Goal: Information Seeking & Learning: Learn about a topic

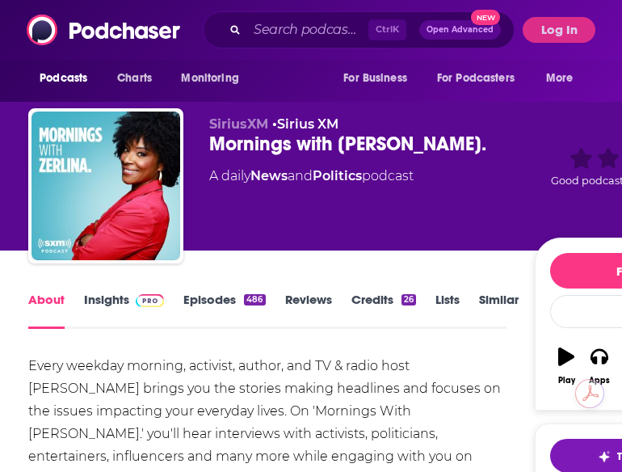
click at [213, 299] on link "Episodes 486" at bounding box center [224, 310] width 82 height 37
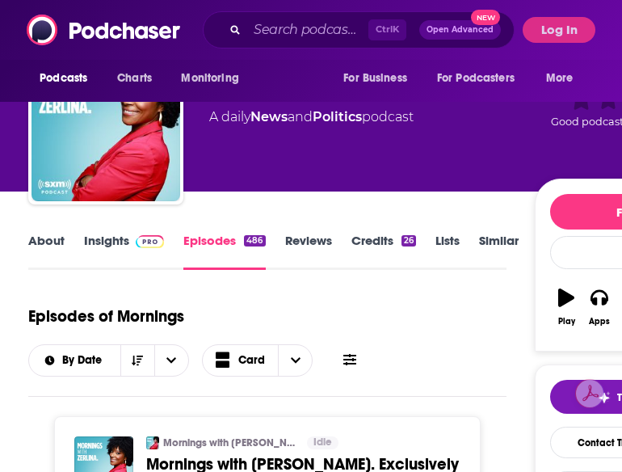
scroll to position [41, 0]
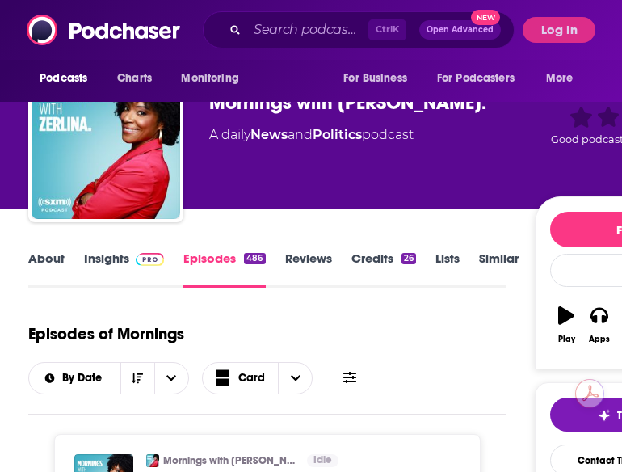
click at [115, 266] on link "Insights" at bounding box center [124, 268] width 80 height 37
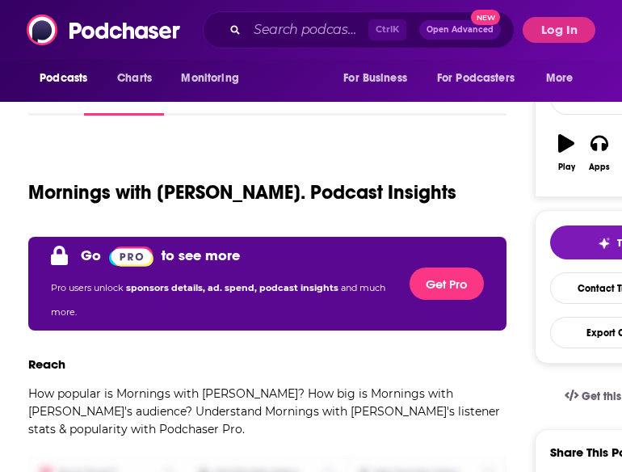
scroll to position [218, 0]
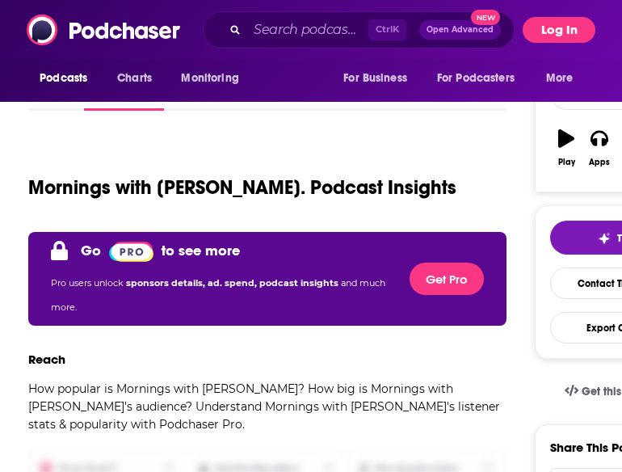
click at [545, 28] on button "Log In" at bounding box center [558, 30] width 73 height 26
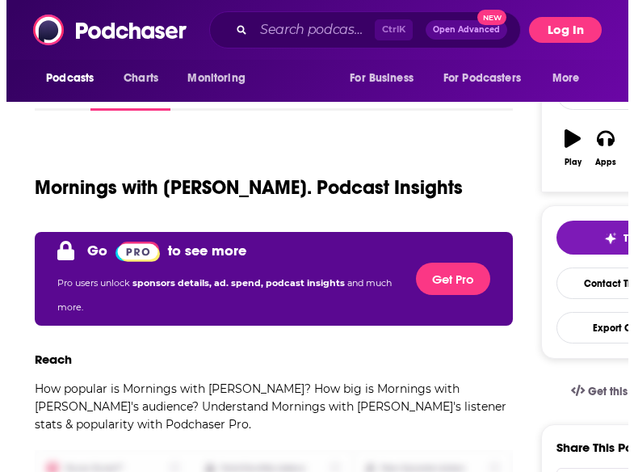
scroll to position [0, 0]
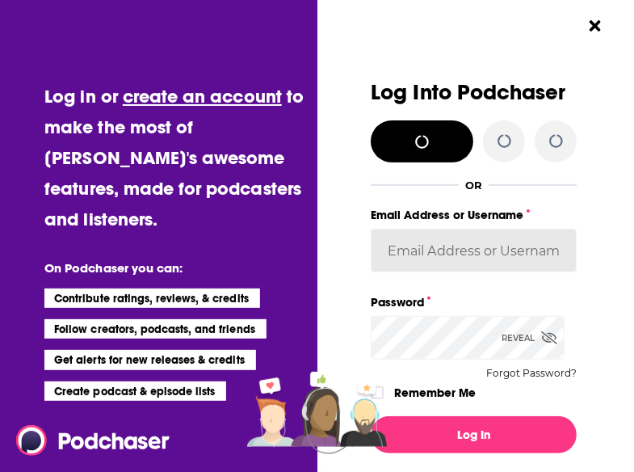
type input "LBPublicity2"
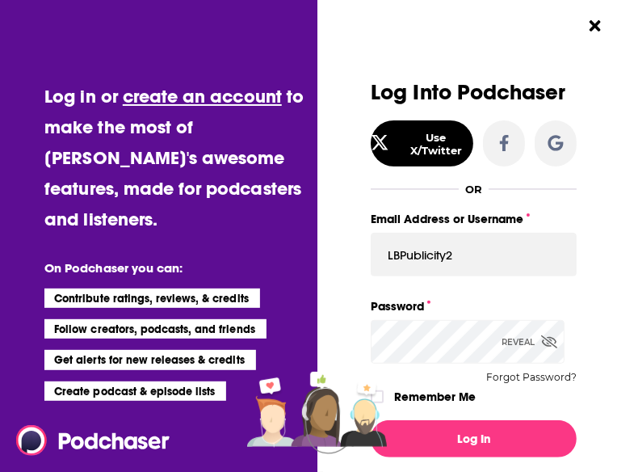
scroll to position [45, 0]
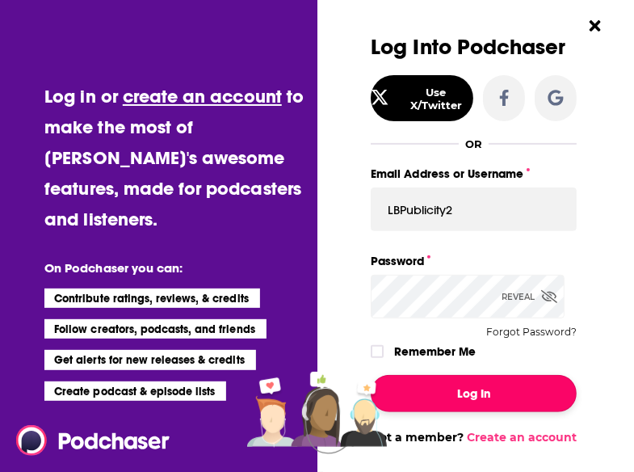
click at [445, 409] on button "Log In" at bounding box center [474, 393] width 206 height 37
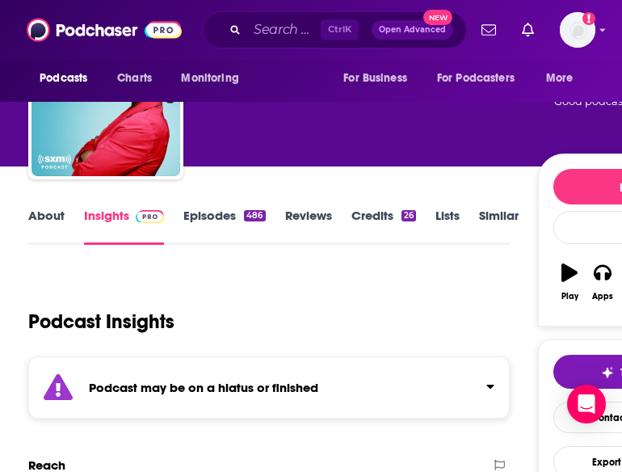
scroll to position [78, 0]
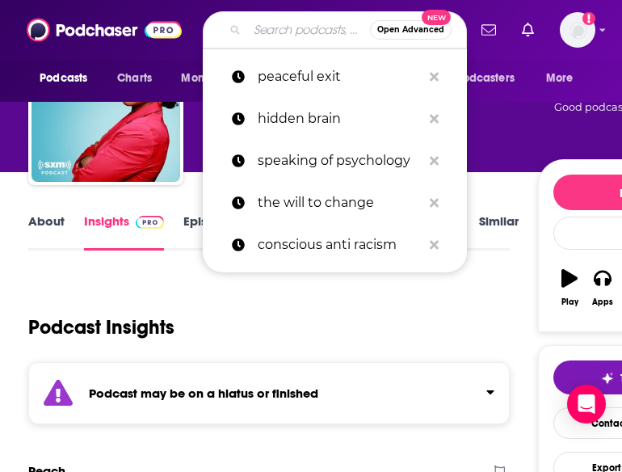
click at [262, 25] on input "Search podcasts, credits, & more..." at bounding box center [308, 30] width 123 height 26
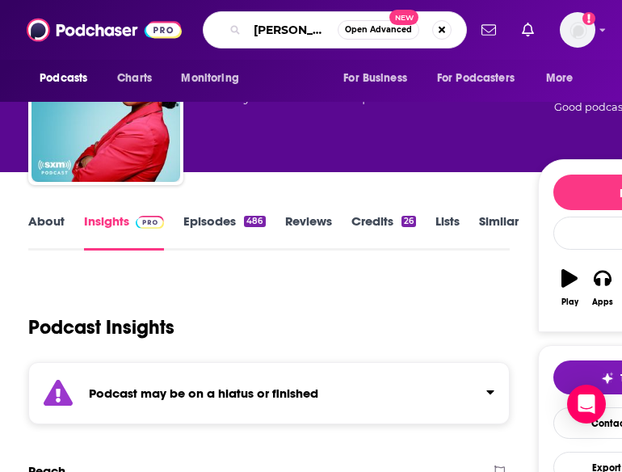
type input "[PERSON_NAME]"
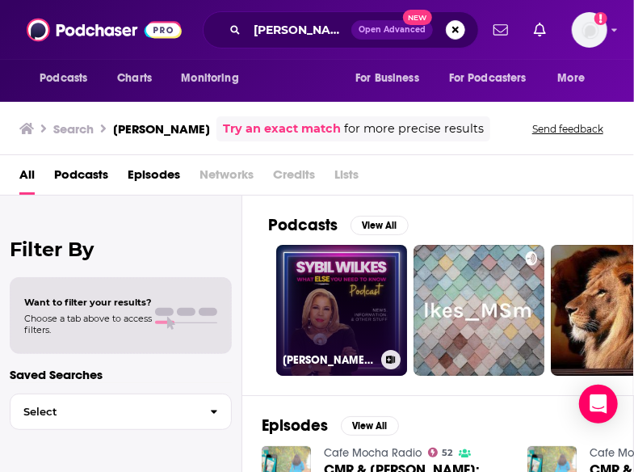
click at [324, 300] on link "[PERSON_NAME] What Else You Need to Know Podcast" at bounding box center [341, 310] width 131 height 131
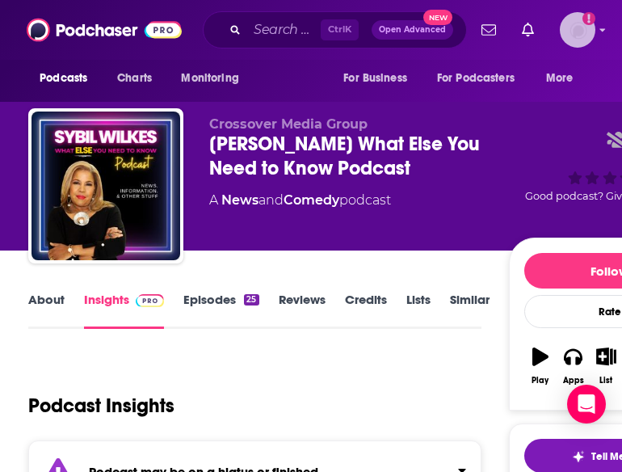
click at [577, 28] on img "Logged in as LBPublicity2" at bounding box center [578, 30] width 36 height 36
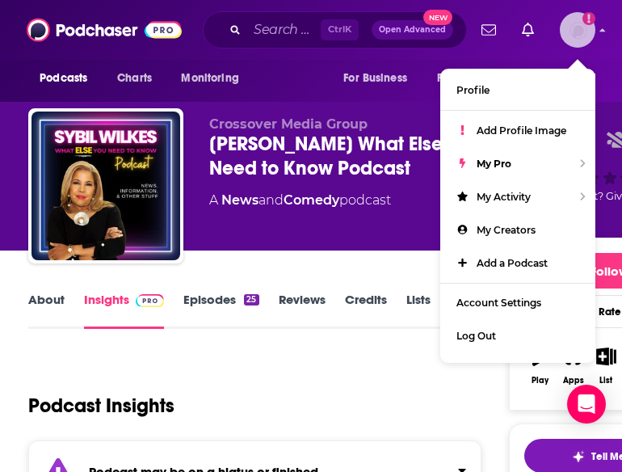
click at [577, 28] on img "Logged in as LBPublicity2" at bounding box center [578, 30] width 36 height 36
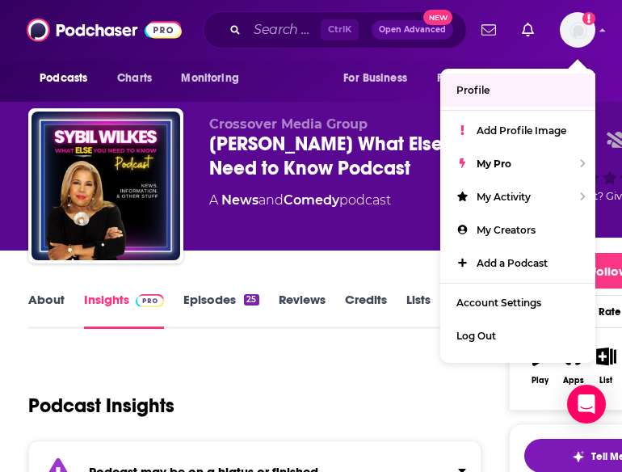
click at [113, 303] on link "Insights" at bounding box center [124, 310] width 80 height 37
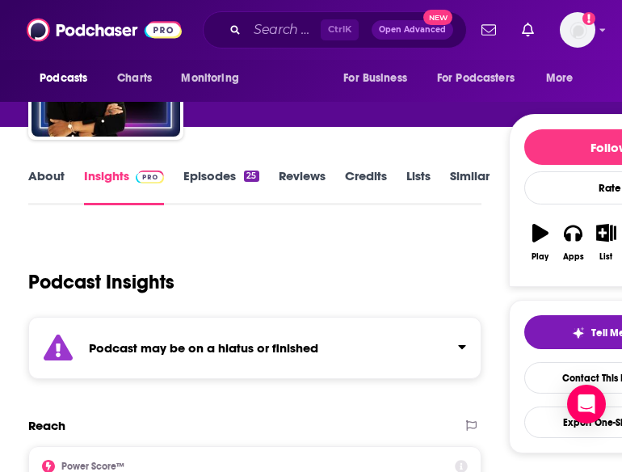
scroll to position [120, 0]
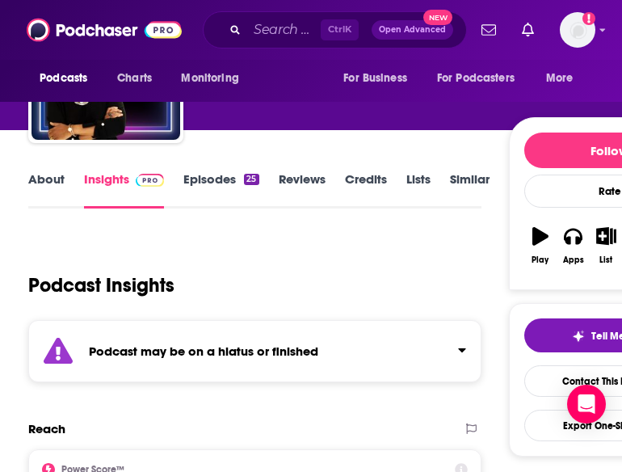
click at [218, 178] on link "Episodes 25" at bounding box center [220, 189] width 75 height 37
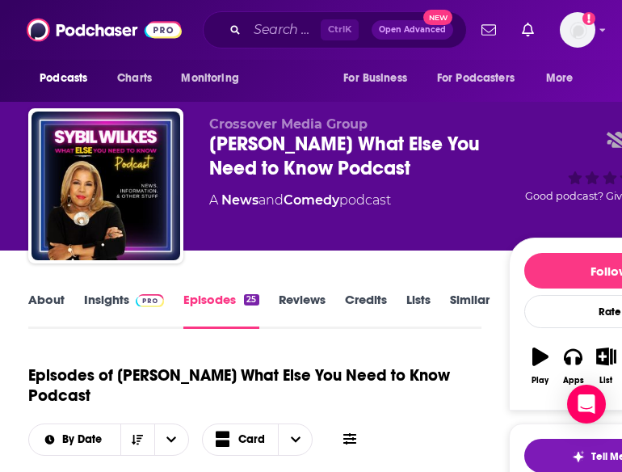
scroll to position [40, 0]
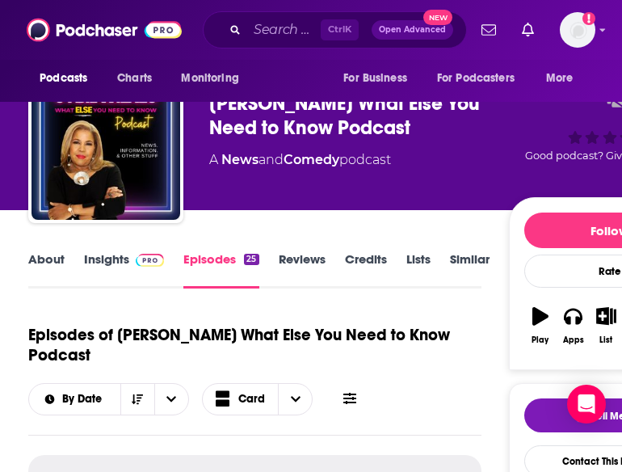
click at [52, 262] on link "About" at bounding box center [46, 269] width 36 height 37
